Goal: Task Accomplishment & Management: Use online tool/utility

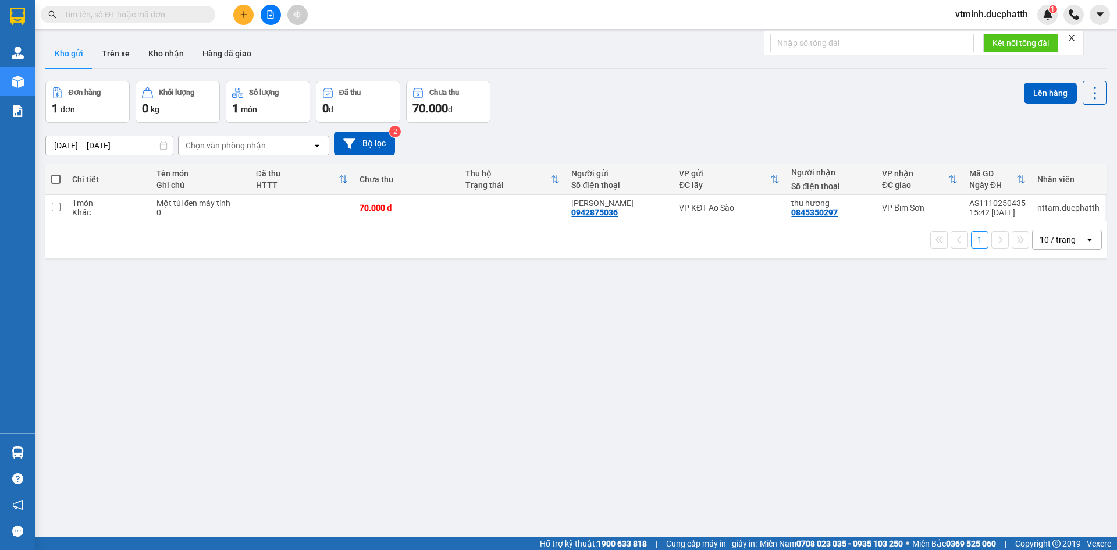
click at [1003, 12] on span "vtminh.ducphatth" at bounding box center [991, 14] width 91 height 15
click at [985, 39] on span "Đăng xuất" at bounding box center [996, 36] width 68 height 13
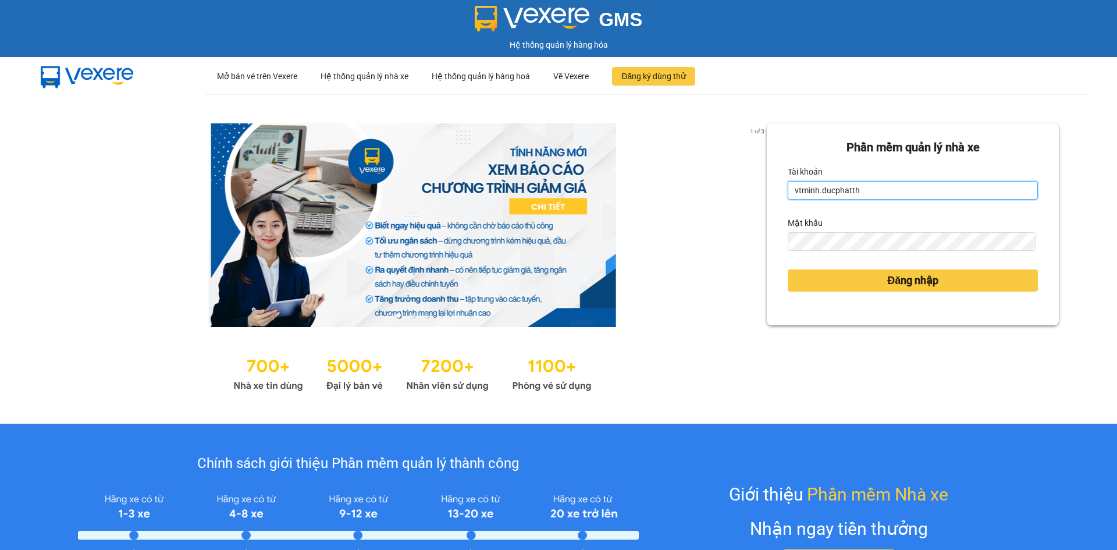
drag, startPoint x: 853, startPoint y: 195, endPoint x: 776, endPoint y: 205, distance: 77.5
click at [776, 205] on div "Phần mềm quản lý nhà xe Tài khoản vtminh.ducphatth Mật khẩu Đăng nhập" at bounding box center [912, 224] width 292 height 202
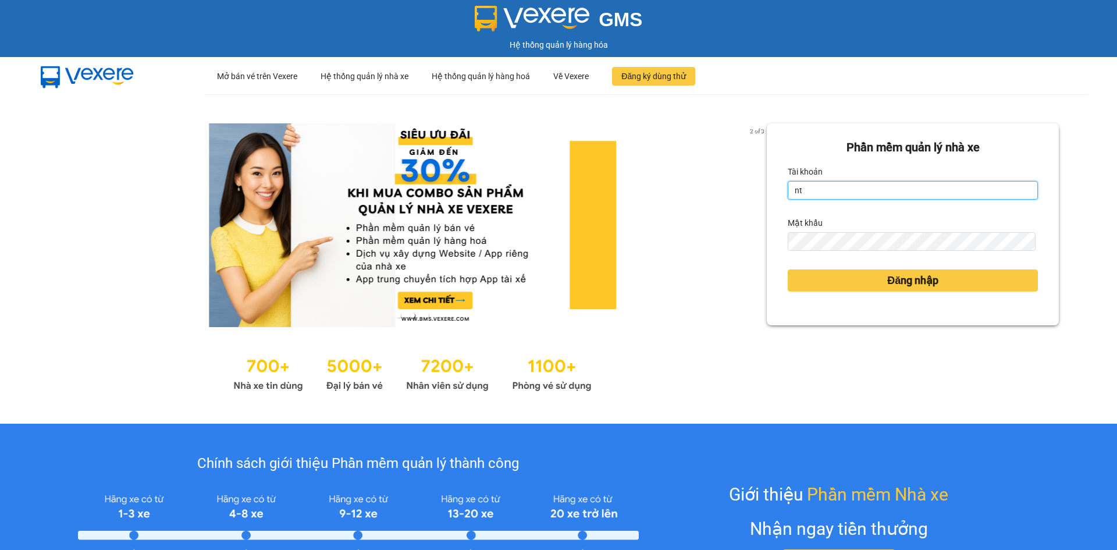
type input "nttam.ducphatth"
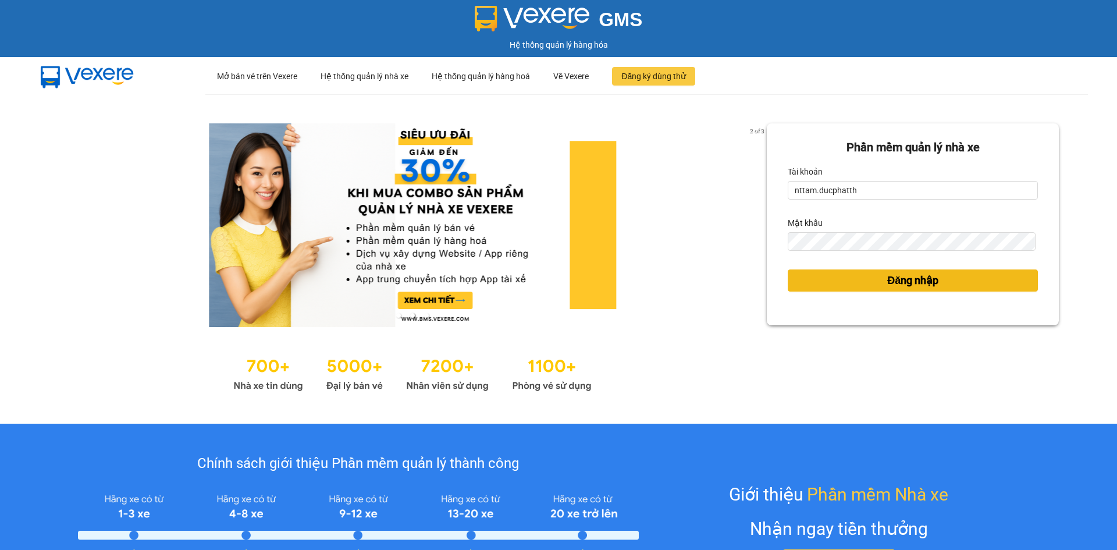
click at [887, 276] on span "Đăng nhập" at bounding box center [912, 280] width 51 height 16
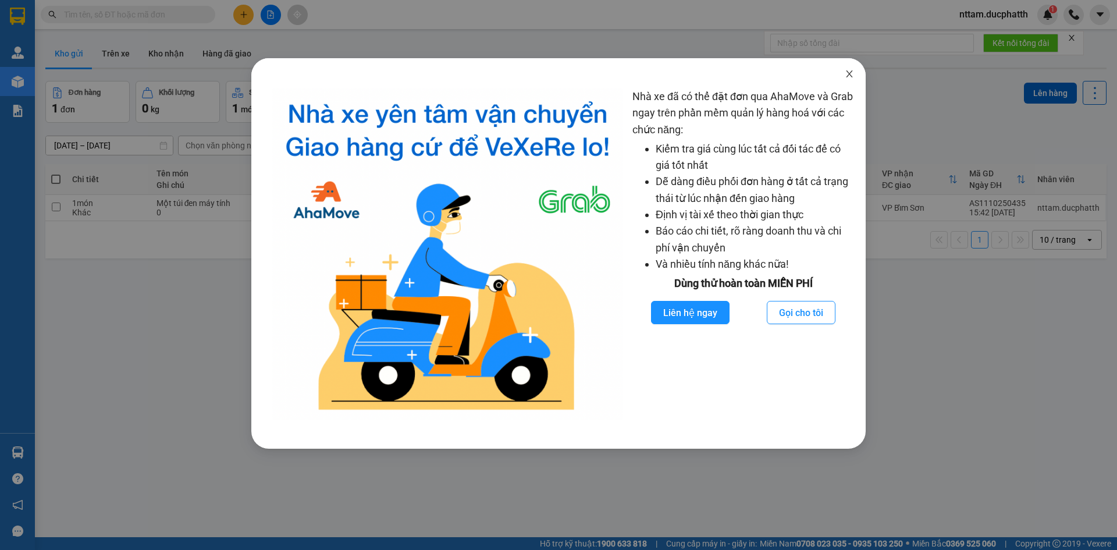
click at [846, 74] on icon "close" at bounding box center [848, 73] width 9 height 9
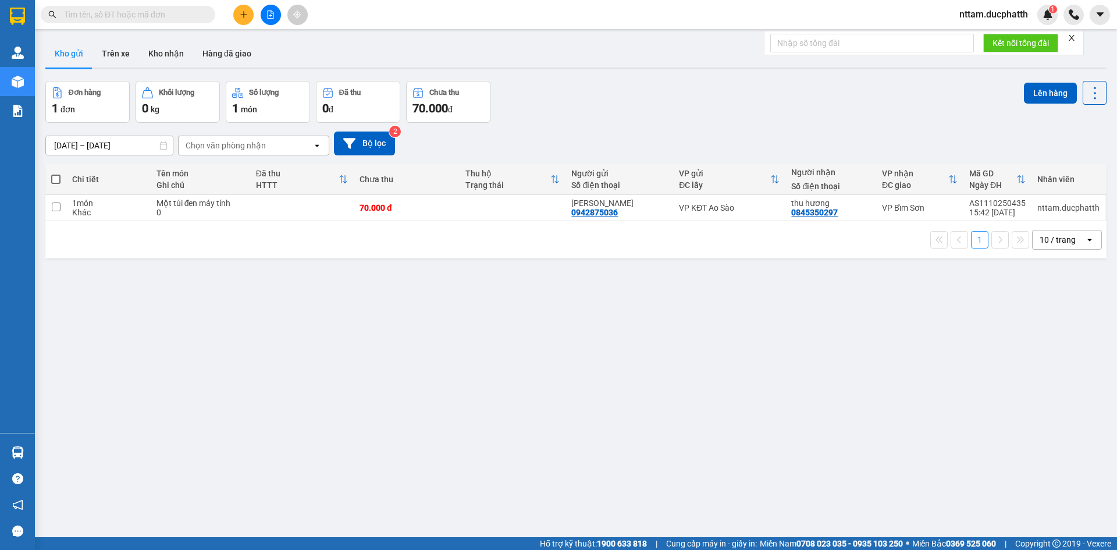
click at [263, 105] on div "1 món" at bounding box center [268, 108] width 72 height 16
click at [263, 150] on div "Chọn văn phòng nhận" at bounding box center [226, 146] width 80 height 12
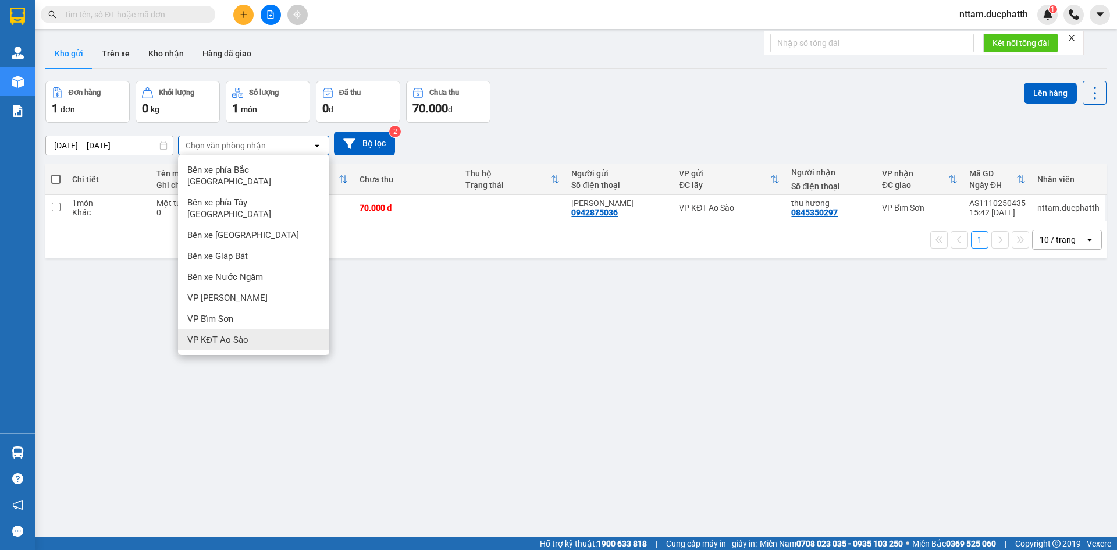
click at [238, 334] on span "VP KĐT Ao Sào" at bounding box center [217, 340] width 61 height 12
